Goal: Transaction & Acquisition: Register for event/course

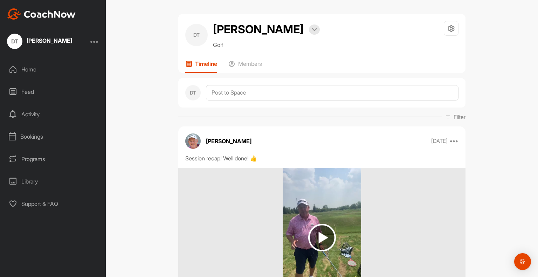
click at [29, 140] on div "Bookings" at bounding box center [53, 137] width 99 height 18
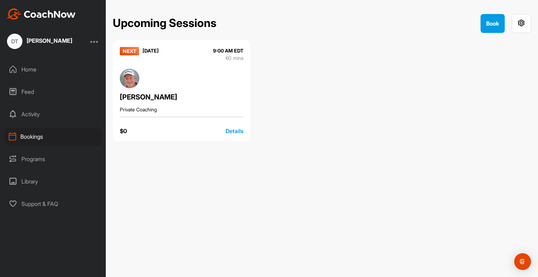
click at [29, 71] on div "Home" at bounding box center [53, 70] width 99 height 18
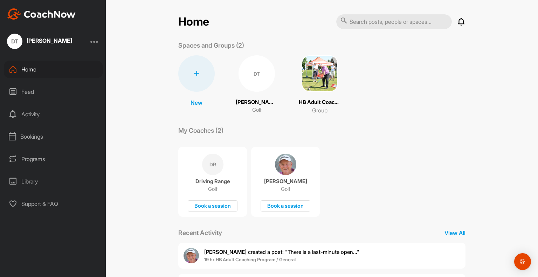
click at [32, 159] on div "Programs" at bounding box center [53, 159] width 99 height 18
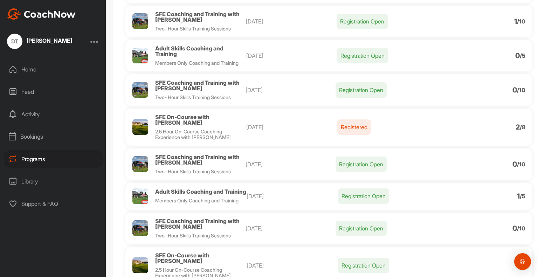
scroll to position [175, 0]
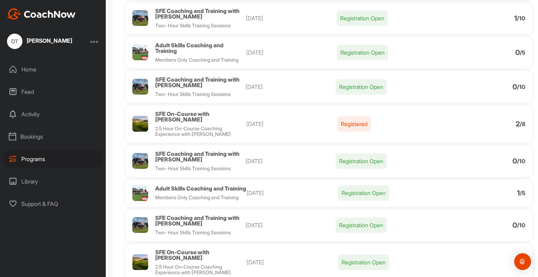
click at [323, 128] on p "[DATE]" at bounding box center [291, 124] width 91 height 8
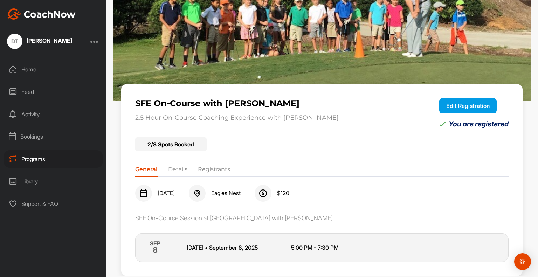
scroll to position [33, 0]
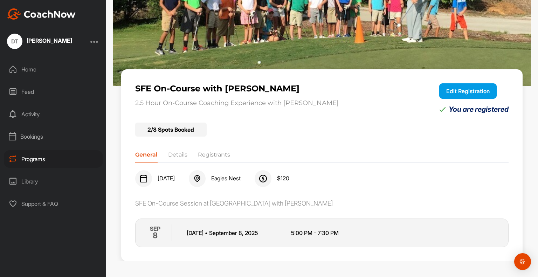
click at [175, 153] on li "Details" at bounding box center [177, 156] width 19 height 11
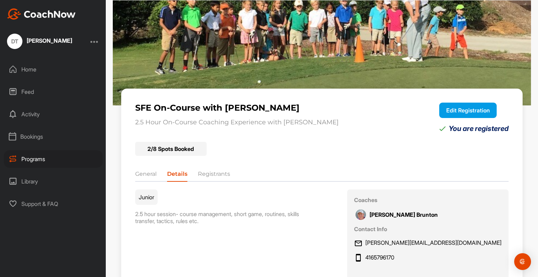
scroll to position [0, 0]
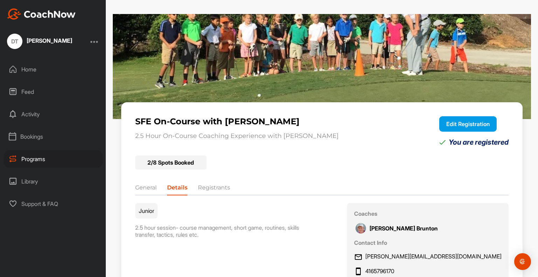
click at [47, 159] on div "Programs" at bounding box center [53, 159] width 99 height 18
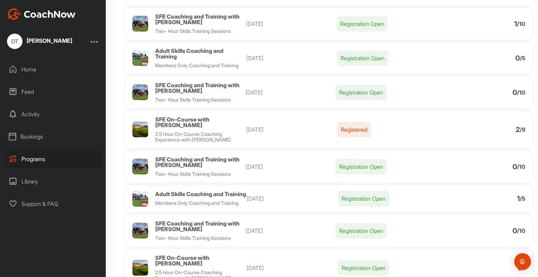
scroll to position [175, 0]
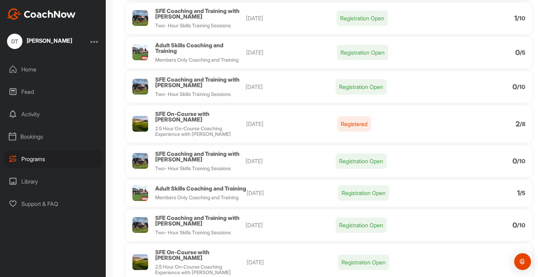
click at [310, 125] on p "[DATE]" at bounding box center [291, 124] width 91 height 8
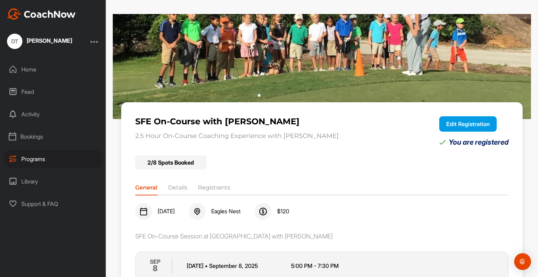
click at [30, 133] on div "Bookings" at bounding box center [53, 137] width 99 height 18
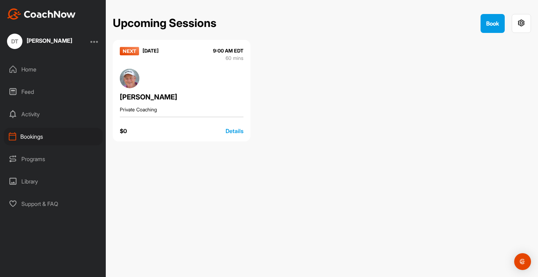
click at [135, 76] on img at bounding box center [130, 79] width 20 height 20
click at [38, 164] on div "Programs" at bounding box center [53, 159] width 99 height 18
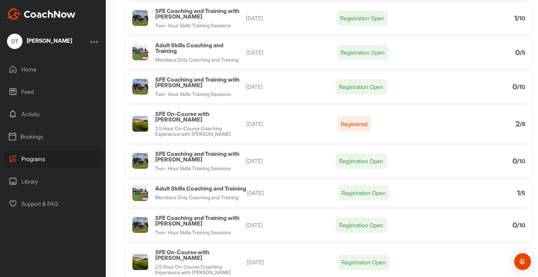
scroll to position [210, 0]
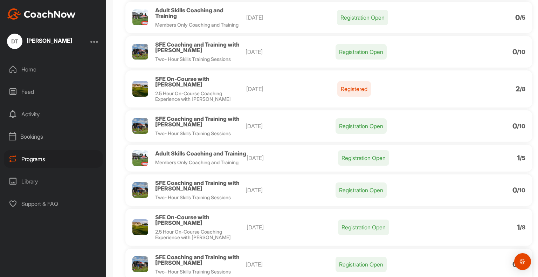
click at [255, 95] on div "SFE On-Course with [PERSON_NAME] 2.5 Hour On-Course Coaching Experience with [P…" at bounding box center [328, 88] width 407 height 37
